Goal: Find specific page/section: Find specific page/section

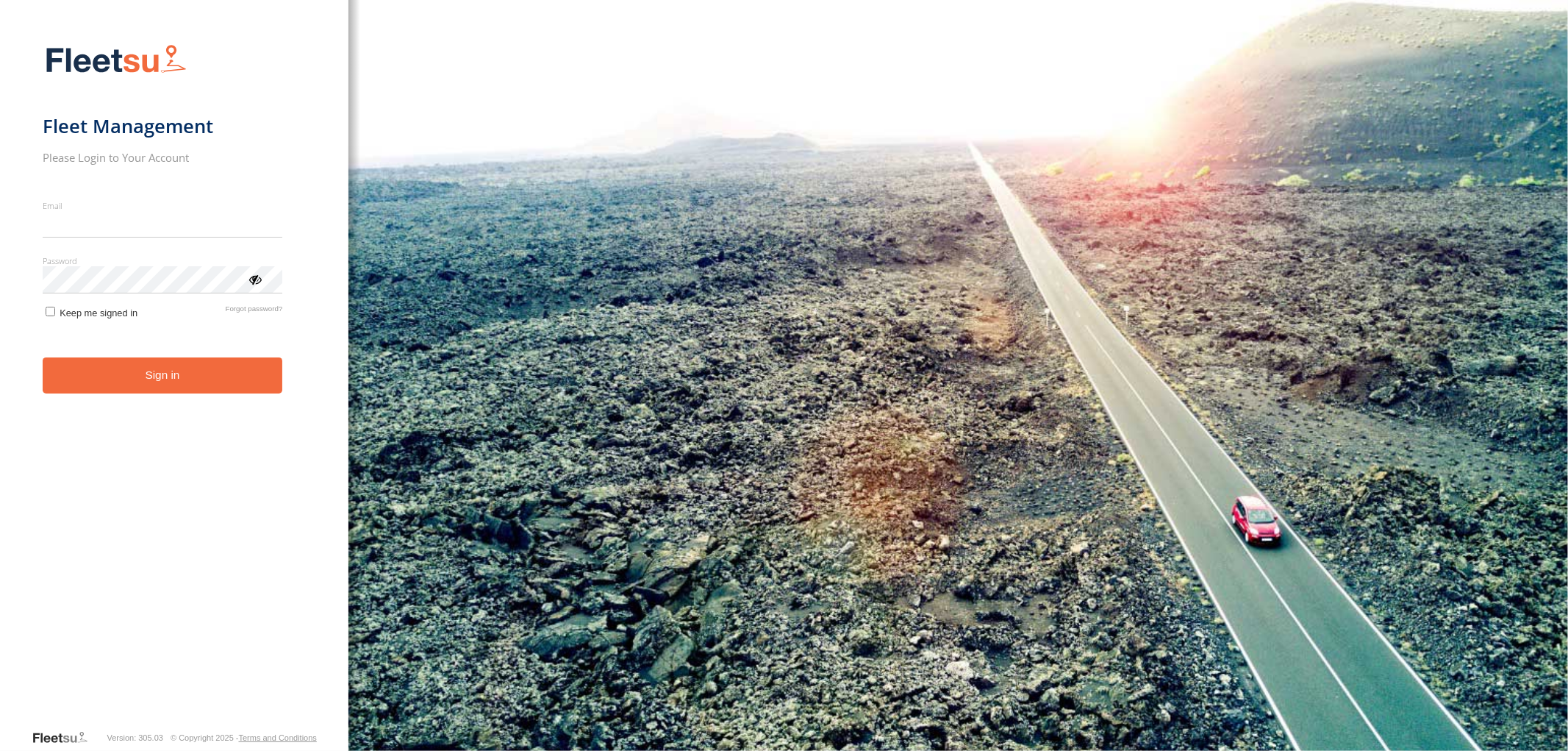
type input "**********"
click at [253, 378] on button "Sign in" at bounding box center [163, 376] width 240 height 36
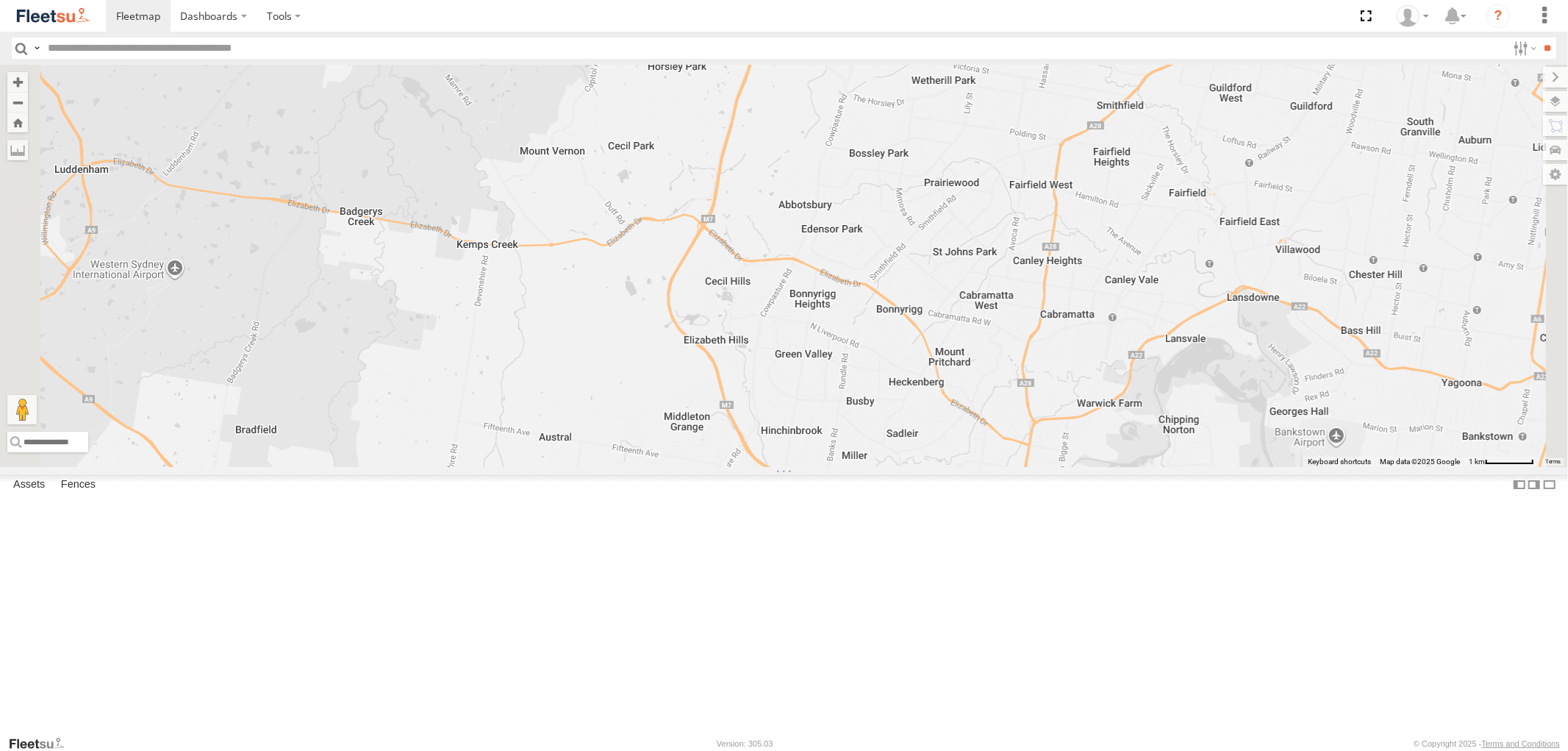
drag, startPoint x: 1073, startPoint y: 548, endPoint x: 1084, endPoint y: 244, distance: 304.2
click at [1084, 244] on div "Brookvale (T10 - [PERSON_NAME]) Rural (T08 - [PERSON_NAME]) Blacktown #1 (T09 -…" at bounding box center [784, 265] width 1568 height 401
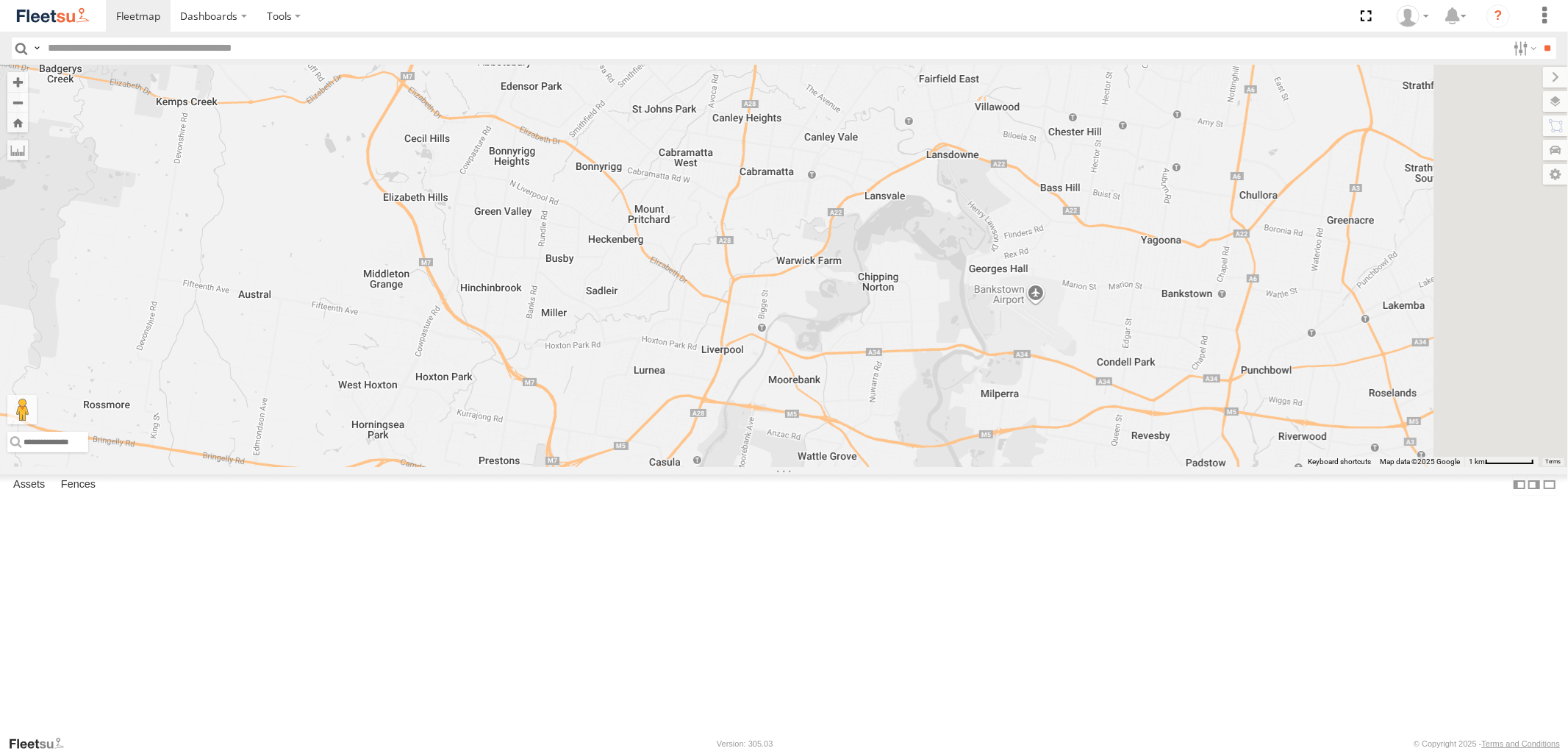
drag, startPoint x: 1012, startPoint y: 523, endPoint x: 711, endPoint y: 378, distance: 334.1
click at [711, 378] on div "Brookvale (T10 - [PERSON_NAME]) Rural (T08 - [PERSON_NAME]) Blacktown #1 (T09 -…" at bounding box center [784, 265] width 1568 height 401
click at [0, 0] on span at bounding box center [0, 0] width 0 height 0
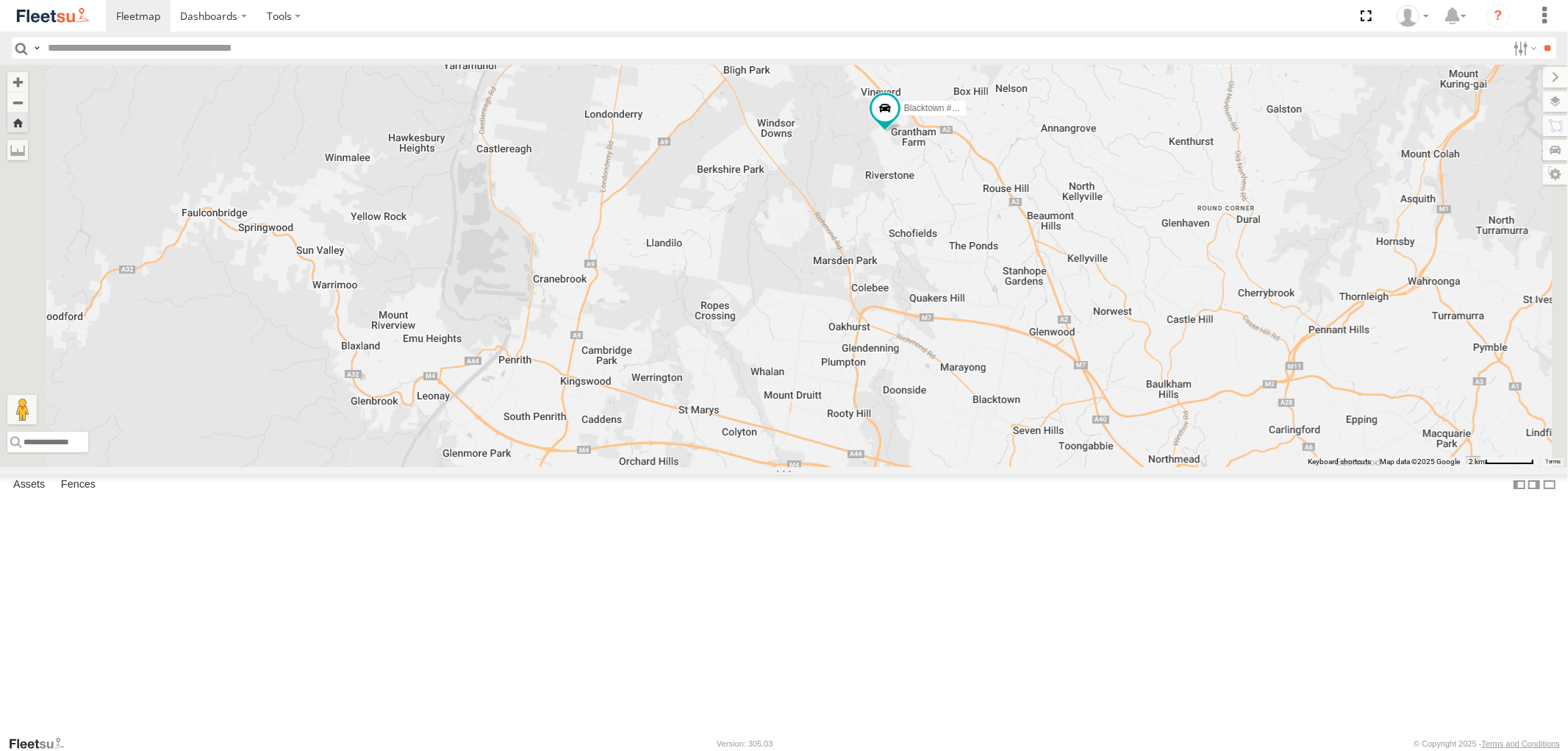
drag, startPoint x: 1147, startPoint y: 417, endPoint x: 1201, endPoint y: 311, distance: 119.0
click at [1201, 311] on div "Blacktown #1 (T09 - [PERSON_NAME])" at bounding box center [784, 265] width 1568 height 401
click at [239, 748] on footer "Fleetsu Version: 305.03 © Copyright 2025 - Terms and Conditions" at bounding box center [784, 743] width 1568 height 16
